Goal: Task Accomplishment & Management: Manage account settings

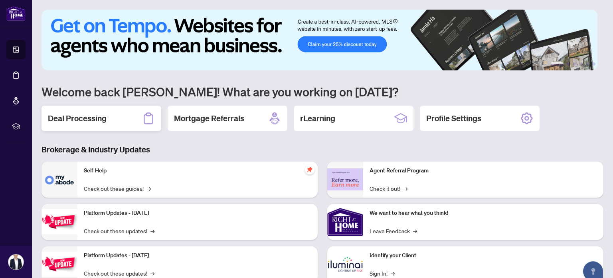
click at [85, 113] on h2 "Deal Processing" at bounding box center [77, 118] width 59 height 11
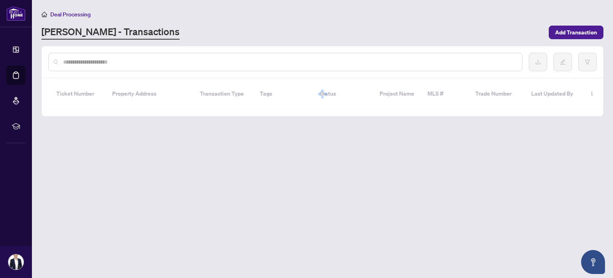
click at [195, 62] on input "text" at bounding box center [289, 62] width 453 height 9
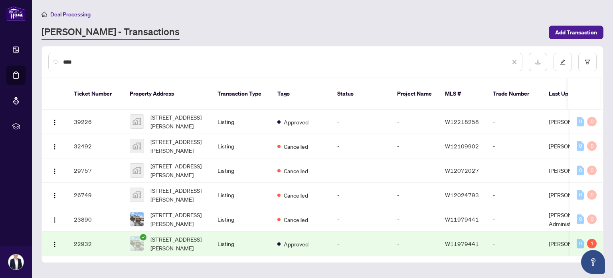
drag, startPoint x: 194, startPoint y: 61, endPoint x: 168, endPoint y: 28, distance: 42.3
click at [168, 28] on div "[PERSON_NAME] - Transactions" at bounding box center [293, 32] width 503 height 14
click at [111, 62] on input "****" at bounding box center [286, 62] width 447 height 9
type input "**********"
click at [203, 28] on div "[PERSON_NAME] - Transactions" at bounding box center [293, 32] width 503 height 14
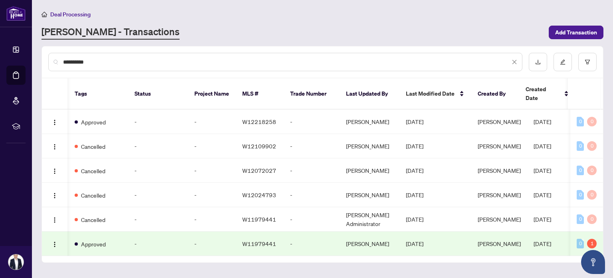
scroll to position [0, 208]
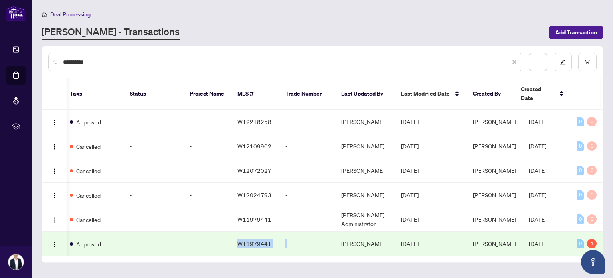
drag, startPoint x: 324, startPoint y: 242, endPoint x: 224, endPoint y: 239, distance: 100.7
click at [224, 239] on tr "22932 [STREET_ADDRESS][PERSON_NAME] Listing Approved - - W11979441 - [PERSON_NA…" at bounding box center [222, 243] width 777 height 24
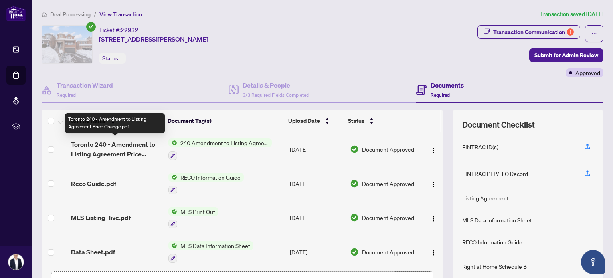
click at [119, 145] on span "Toronto 240 - Amendment to Listing Agreement Price Change.pdf" at bounding box center [116, 148] width 91 height 19
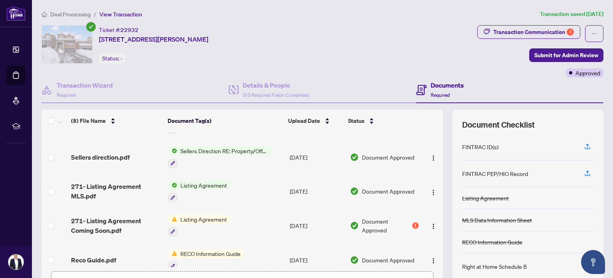
scroll to position [137, 0]
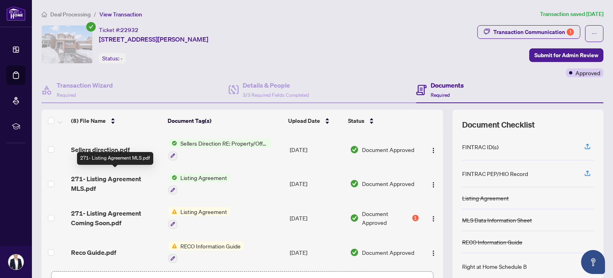
click at [113, 175] on span "271- Listing Agreement MLS.pdf" at bounding box center [116, 183] width 91 height 19
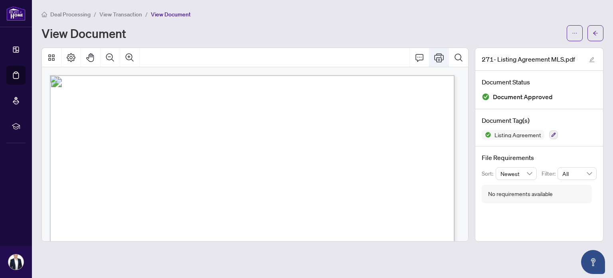
click at [441, 56] on icon "Print" at bounding box center [439, 57] width 10 height 9
click at [593, 33] on button "button" at bounding box center [596, 33] width 16 height 16
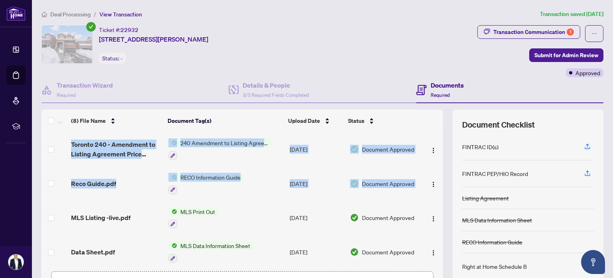
drag, startPoint x: 437, startPoint y: 147, endPoint x: 432, endPoint y: 166, distance: 20.0
click at [432, 166] on div "(8) File Name Document Tag(s) Upload Date Status Toronto 240 - Amendment to Lis…" at bounding box center [323, 207] width 562 height 196
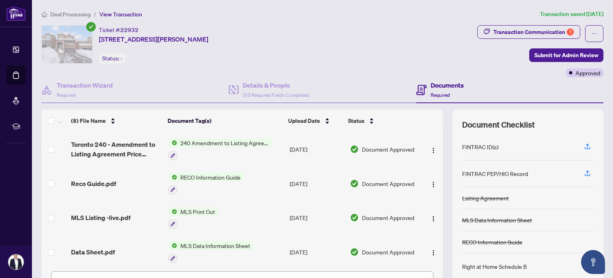
click at [442, 157] on div "(8) File Name Document Tag(s) Upload Date Status Toronto 240 - Amendment to Lis…" at bounding box center [323, 207] width 562 height 196
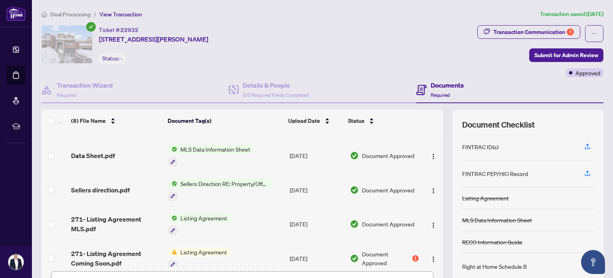
scroll to position [108, 0]
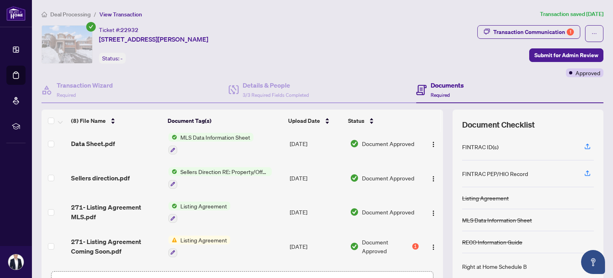
click at [434, 89] on div "Documents Required" at bounding box center [447, 89] width 33 height 19
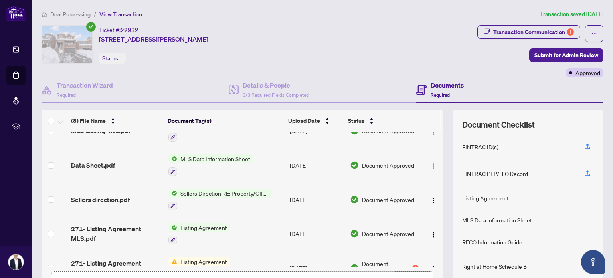
scroll to position [137, 0]
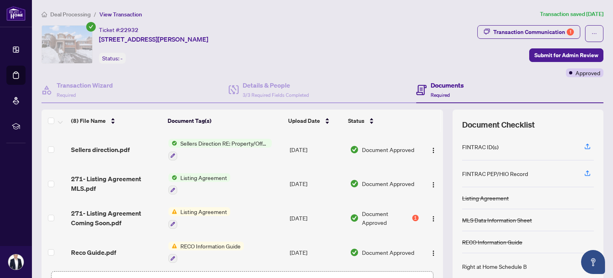
click at [195, 208] on span "Listing Agreement" at bounding box center [203, 211] width 53 height 9
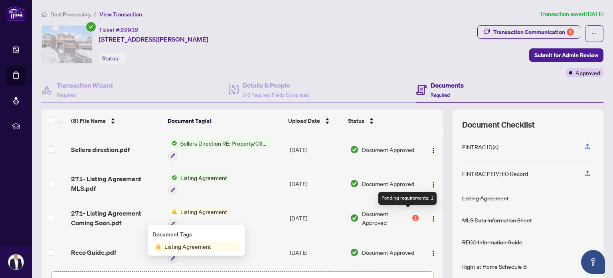
click at [413, 214] on div "1" at bounding box center [416, 217] width 6 height 6
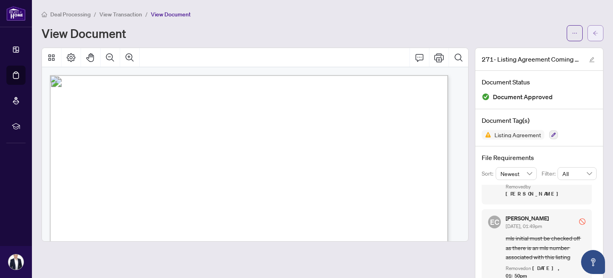
click at [588, 37] on button "button" at bounding box center [596, 33] width 16 height 16
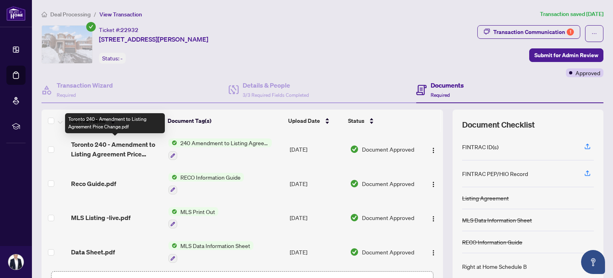
click at [120, 147] on span "Toronto 240 - Amendment to Listing Agreement Price Change.pdf" at bounding box center [116, 148] width 91 height 19
click at [135, 148] on span "Toronto 240 - Amendment to Listing Agreement Price Change.pdf" at bounding box center [116, 148] width 91 height 19
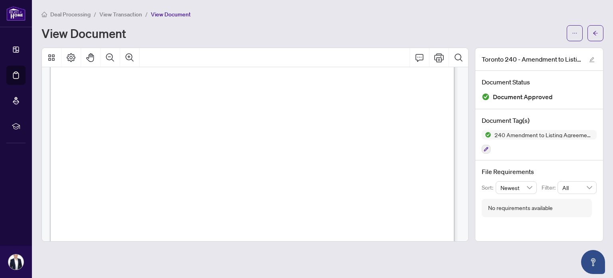
scroll to position [80, 0]
